Goal: Contribute content: Contribute content

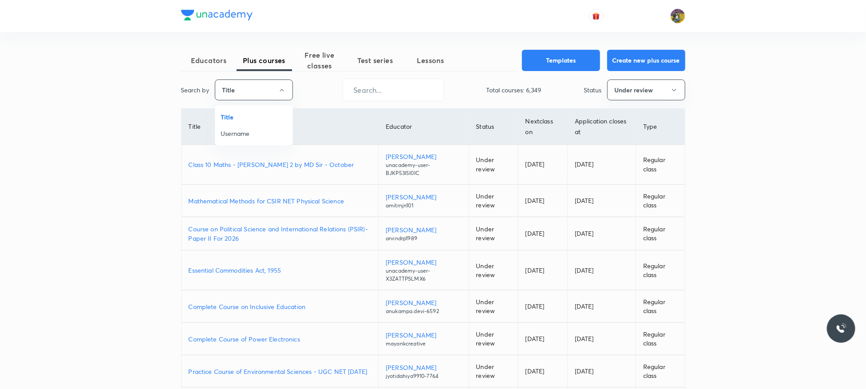
click at [241, 133] on span "Username" at bounding box center [254, 133] width 67 height 9
click at [391, 85] on input "text" at bounding box center [391, 90] width 100 height 23
paste input "jyotidahiya9910-7764"
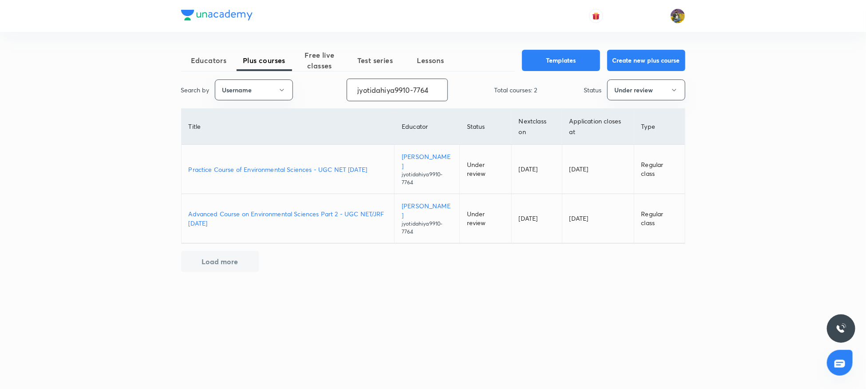
type input "jyotidahiya9910-7764"
click at [297, 209] on p "Advanced Course on Environmental Sciences Part 2 - UGC NET/JRF December 2025" at bounding box center [288, 218] width 199 height 19
click at [234, 165] on p "Practice Course of Environmental Sciences - UGC NET December 2025" at bounding box center [288, 169] width 199 height 9
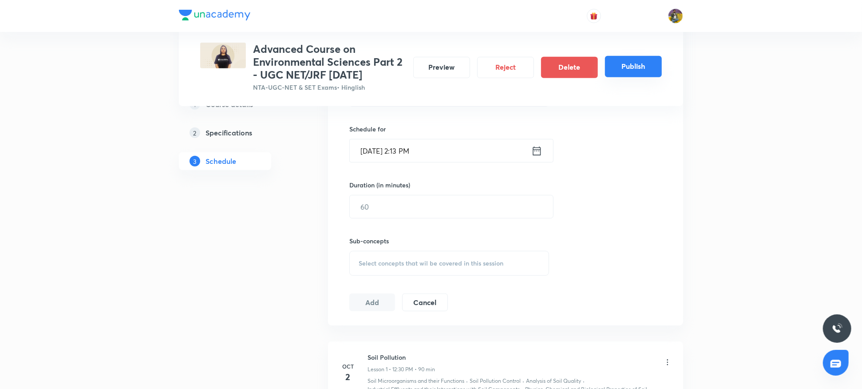
click at [627, 76] on button "Publish" at bounding box center [633, 66] width 57 height 21
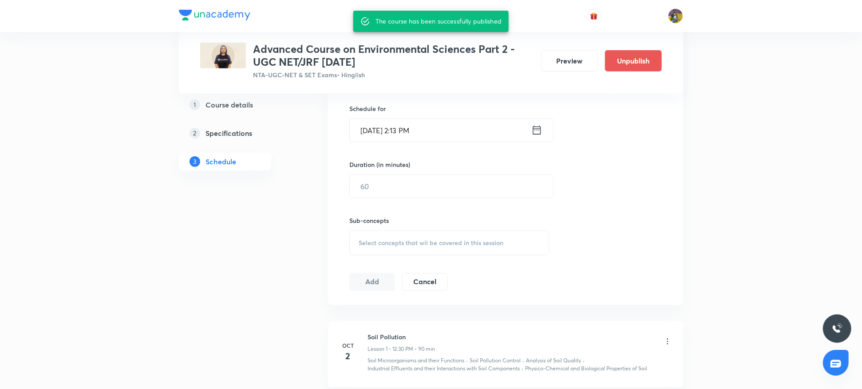
scroll to position [260, 0]
